Goal: Information Seeking & Learning: Find specific fact

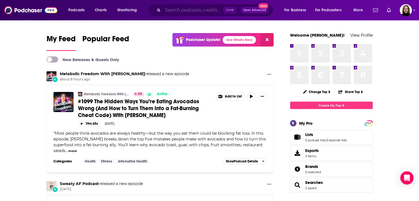
click at [168, 10] on input "Search podcasts, credits, & more..." at bounding box center [193, 10] width 61 height 9
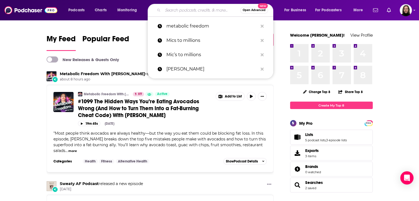
paste input "[PERSON_NAME]"
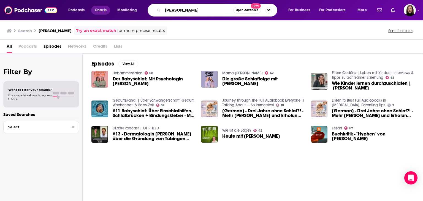
drag, startPoint x: 201, startPoint y: 10, endPoint x: 99, endPoint y: 13, distance: 102.0
click at [90, 9] on div "Podcasts Charts Monitoring [PERSON_NAME] Open Advanced New For Business For Pod…" at bounding box center [218, 10] width 308 height 13
type input "energy healing"
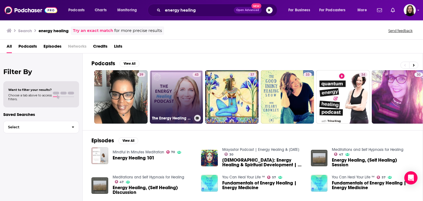
click at [177, 92] on link "43 The Energy Healing Podcast with [PERSON_NAME]" at bounding box center [176, 96] width 53 height 53
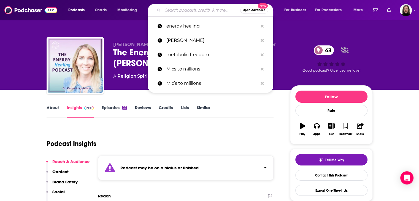
click at [177, 9] on input "Search podcasts, credits, & more..." at bounding box center [201, 10] width 77 height 9
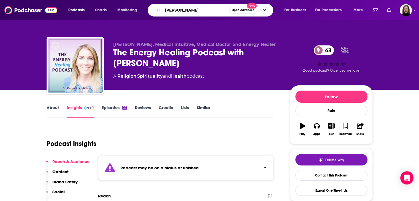
type input "[PERSON_NAME]"
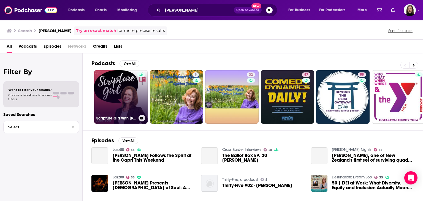
click at [132, 89] on link "Scripture Girl with [PERSON_NAME]" at bounding box center [120, 96] width 53 height 53
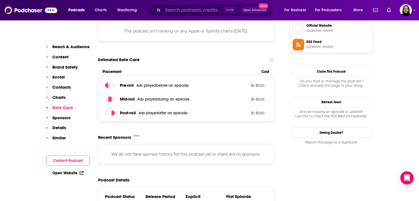
scroll to position [403, 0]
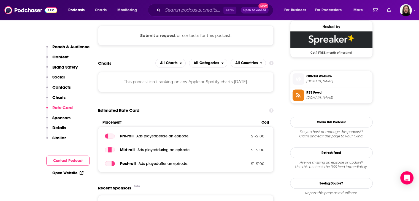
click at [329, 80] on span "[DOMAIN_NAME]" at bounding box center [338, 81] width 64 height 4
click at [333, 75] on span "Official Website" at bounding box center [338, 76] width 64 height 5
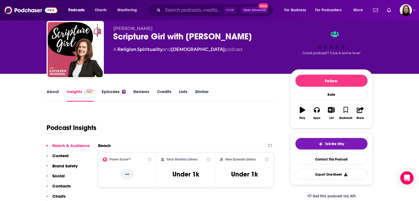
scroll to position [0, 0]
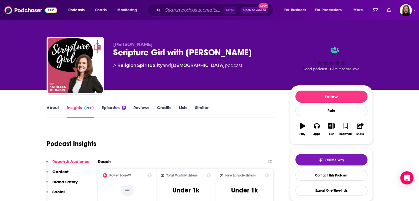
click at [56, 106] on link "About" at bounding box center [53, 111] width 12 height 13
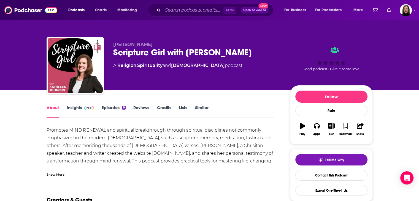
click at [58, 173] on div "Show More" at bounding box center [56, 174] width 18 height 5
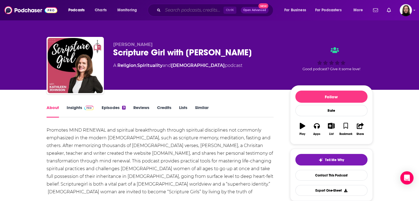
drag, startPoint x: 160, startPoint y: 10, endPoint x: 185, endPoint y: 8, distance: 24.6
click at [184, 8] on input "Search podcasts, credits, & more..." at bounding box center [193, 10] width 61 height 9
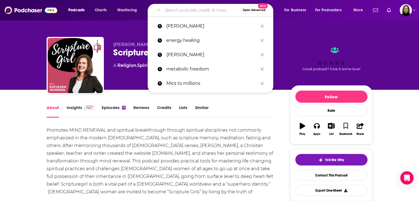
paste input "[PERSON_NAME]"
type input "[PERSON_NAME]"
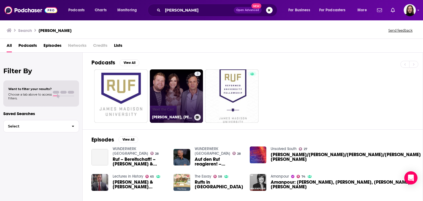
click at [175, 92] on link "3 [PERSON_NAME], [PERSON_NAME] and [PERSON_NAME]: Meet the Cast" at bounding box center [176, 95] width 53 height 53
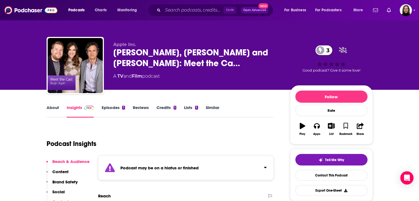
click at [50, 107] on link "About" at bounding box center [53, 111] width 12 height 13
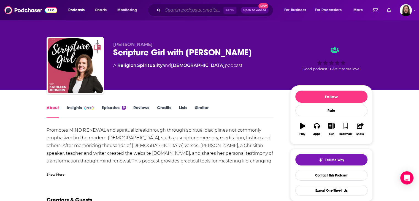
click at [188, 8] on input "Search podcasts, credits, & more..." at bounding box center [193, 10] width 61 height 9
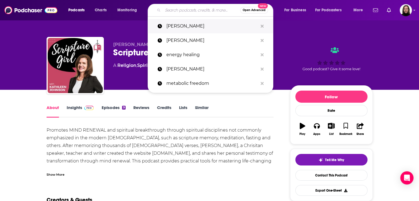
click at [184, 29] on p "[PERSON_NAME]" at bounding box center [211, 26] width 91 height 14
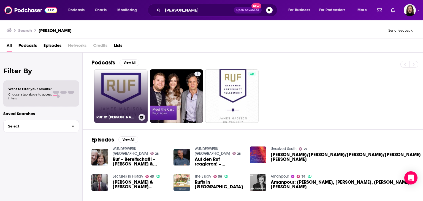
click at [132, 94] on link "RUF at [PERSON_NAME][GEOGRAPHIC_DATA]" at bounding box center [120, 95] width 53 height 53
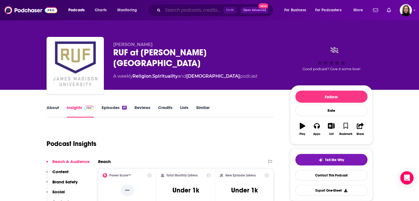
click at [192, 13] on input "Search podcasts, credits, & more..." at bounding box center [193, 10] width 61 height 9
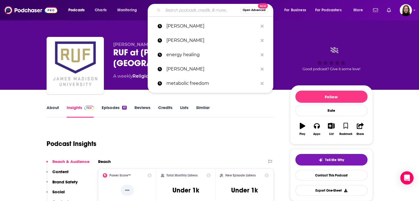
paste input "[PERSON_NAME]"
type input "[PERSON_NAME]"
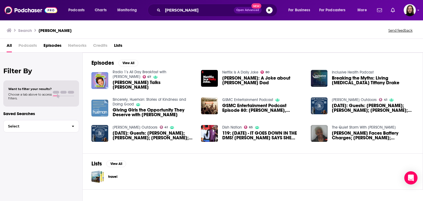
click at [53, 46] on span "Episodes" at bounding box center [53, 46] width 18 height 11
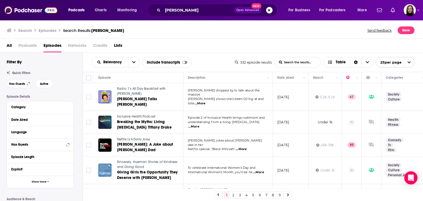
click at [269, 9] on button "Search podcasts, credits, & more..." at bounding box center [269, 10] width 7 height 7
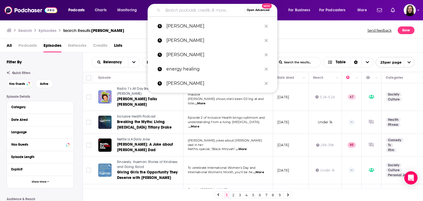
click at [204, 9] on input "Search podcasts, credits, & more..." at bounding box center [204, 10] width 82 height 9
paste input "[PERSON_NAME]"
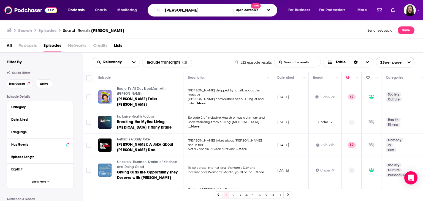
type input "[PERSON_NAME]"
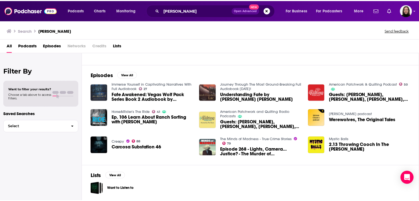
scroll to position [10, 0]
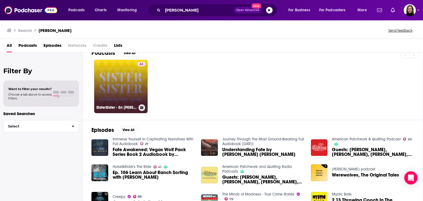
click at [129, 88] on link "44 SisterSister - En [PERSON_NAME] kvinnor mitt livet" at bounding box center [120, 86] width 53 height 53
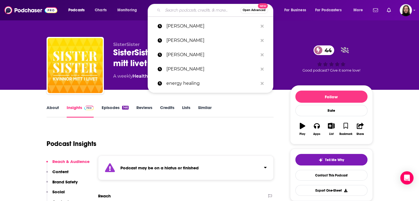
click at [190, 9] on input "Search podcasts, credits, & more..." at bounding box center [201, 10] width 77 height 9
paste input "[PERSON_NAME]"
type input "[PERSON_NAME]"
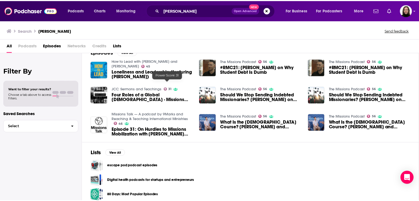
scroll to position [17, 0]
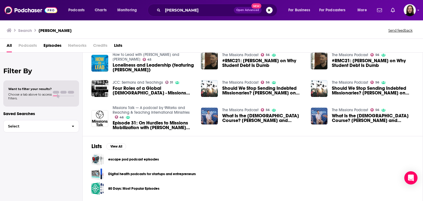
click at [50, 45] on span "Episodes" at bounding box center [53, 46] width 18 height 11
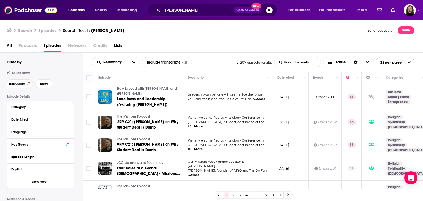
click at [260, 99] on span "...More" at bounding box center [259, 99] width 11 height 4
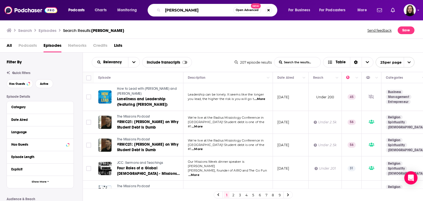
drag, startPoint x: 183, startPoint y: 7, endPoint x: 140, endPoint y: 7, distance: 43.3
click at [141, 6] on div "Podcasts Charts Monitoring [PERSON_NAME] Open Advanced New For Business For Pod…" at bounding box center [218, 10] width 308 height 13
type input "the cafe 1040 podcast"
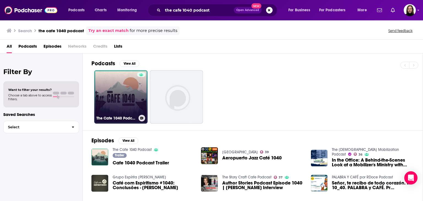
click at [107, 102] on link "The Cafe 1040 Podcast" at bounding box center [120, 96] width 53 height 53
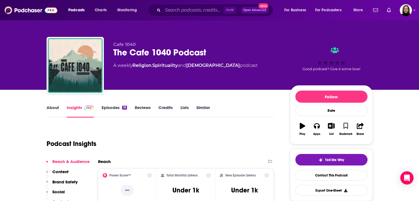
click at [54, 107] on link "About" at bounding box center [53, 111] width 12 height 13
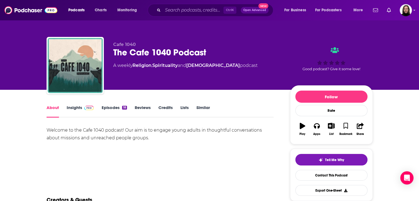
click at [70, 109] on link "Insights" at bounding box center [80, 111] width 27 height 13
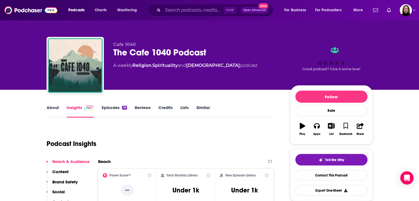
click at [119, 109] on link "Episodes 18" at bounding box center [113, 111] width 25 height 13
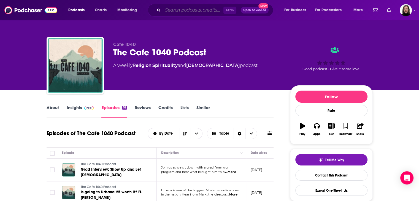
click at [187, 11] on input "Search podcasts, credits, & more..." at bounding box center [193, 10] width 61 height 9
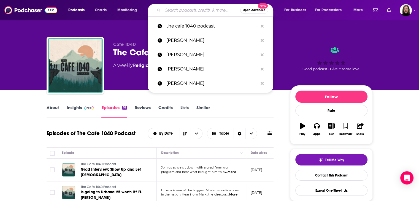
paste input "Make Your Life Count Podcast."
type input "Make Your Life Count Podcast."
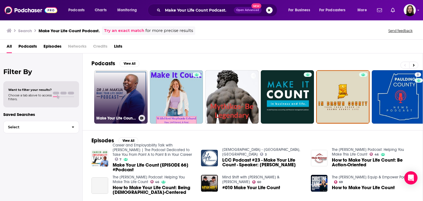
click at [128, 99] on link "Make Your Life Count Podcast" at bounding box center [120, 96] width 53 height 53
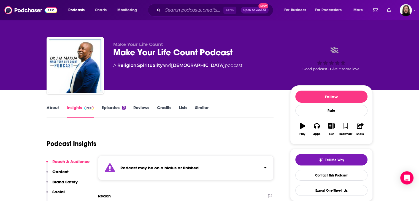
click at [55, 109] on link "About" at bounding box center [53, 111] width 12 height 13
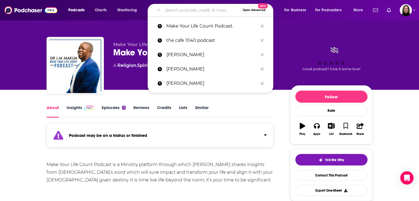
paste input "[PERSON_NAME]"
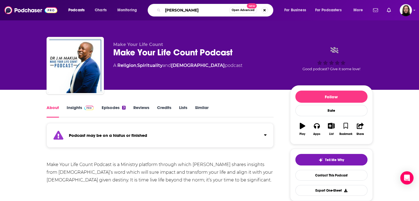
type input "[PERSON_NAME]"
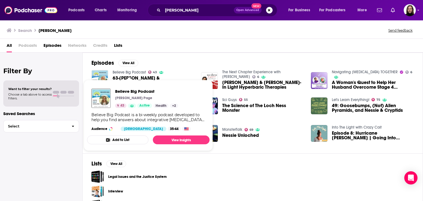
click at [130, 77] on span "Believe Big Podcast [PERSON_NAME] Page 43 Active Health + 2 Believe Big Podcast…" at bounding box center [148, 116] width 129 height 78
click at [171, 139] on link "View Insights" at bounding box center [181, 140] width 57 height 9
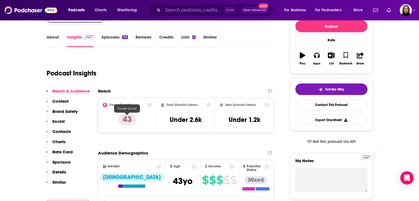
scroll to position [28, 0]
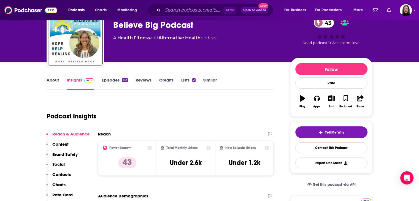
click at [55, 81] on link "About" at bounding box center [53, 83] width 12 height 13
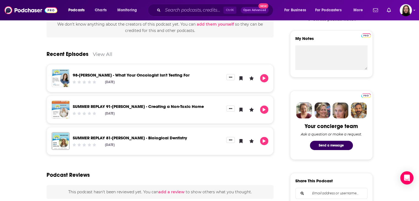
scroll to position [28, 0]
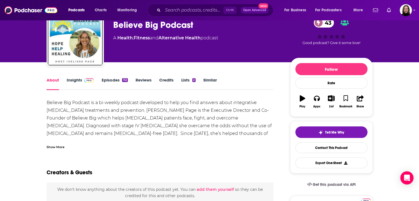
click at [85, 79] on img at bounding box center [89, 80] width 10 height 4
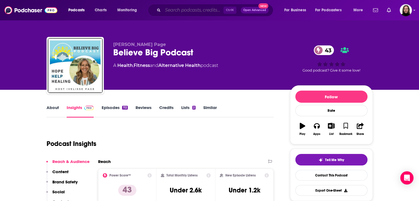
click at [177, 11] on input "Search podcasts, credits, & more..." at bounding box center [193, 10] width 61 height 9
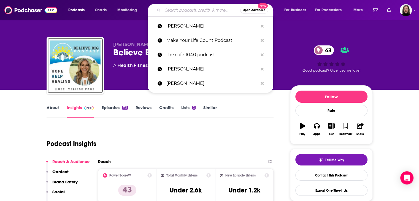
paste input "Acacia [PERSON_NAME]"
type input "Acacia [PERSON_NAME]"
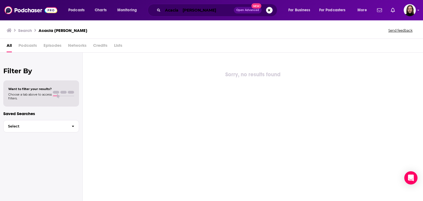
click at [202, 10] on input "Acacia [PERSON_NAME]" at bounding box center [198, 10] width 71 height 9
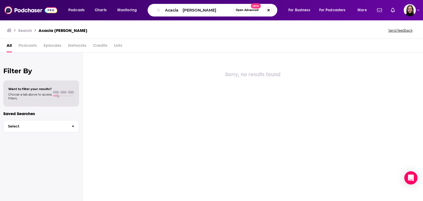
click at [269, 10] on button "Search podcasts, credits, & more..." at bounding box center [269, 10] width 7 height 7
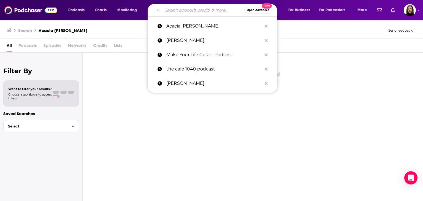
click at [212, 12] on input "Search podcasts, credits, & more..." at bounding box center [204, 10] width 82 height 9
paste input "[PERSON_NAME]"
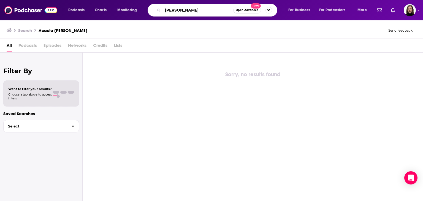
type input "[PERSON_NAME]"
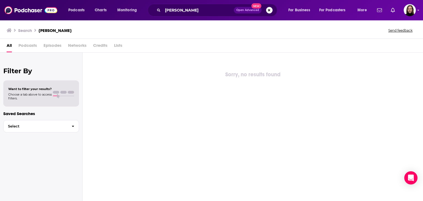
click at [268, 10] on button "Search podcasts, credits, & more..." at bounding box center [269, 10] width 7 height 7
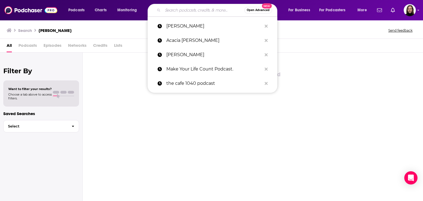
paste input "[PERSON_NAME]"
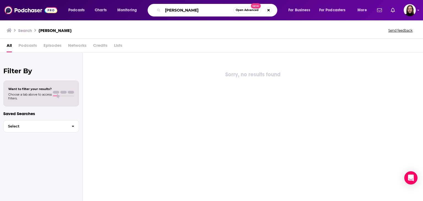
type input "[PERSON_NAME]"
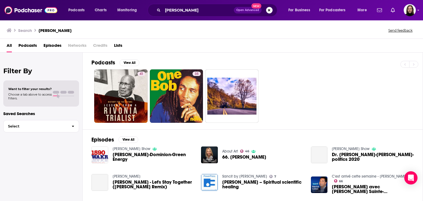
click at [268, 10] on button "Search podcasts, credits, & more..." at bounding box center [269, 10] width 7 height 7
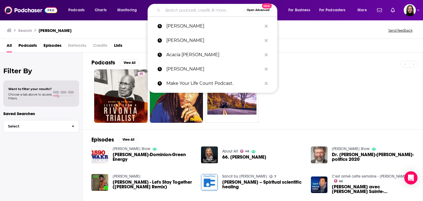
paste input "[PERSON_NAME]"
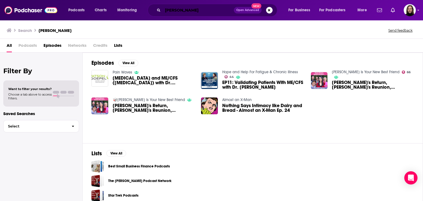
click at [183, 9] on input "[PERSON_NAME]" at bounding box center [198, 10] width 71 height 9
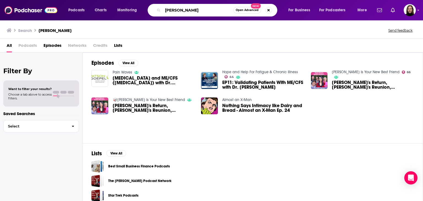
drag, startPoint x: 206, startPoint y: 8, endPoint x: 114, endPoint y: 18, distance: 92.6
click at [106, 11] on div "Podcasts Charts Monitoring [PERSON_NAME] Open Advanced New For Business For Pod…" at bounding box center [218, 10] width 308 height 13
type input "[PERSON_NAME]"
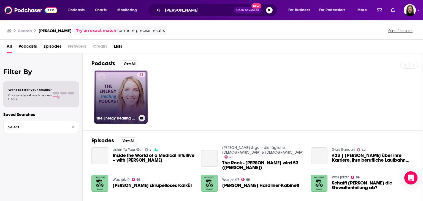
click at [131, 95] on link "43 The Energy Healing Podcast with [PERSON_NAME]" at bounding box center [120, 96] width 53 height 53
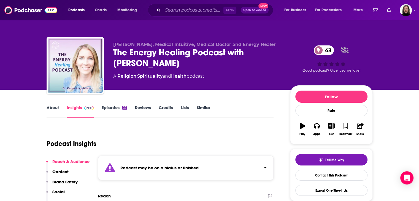
click at [123, 108] on div "27" at bounding box center [124, 108] width 5 height 4
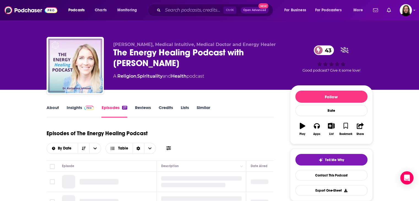
scroll to position [110, 0]
